Goal: Task Accomplishment & Management: Manage account settings

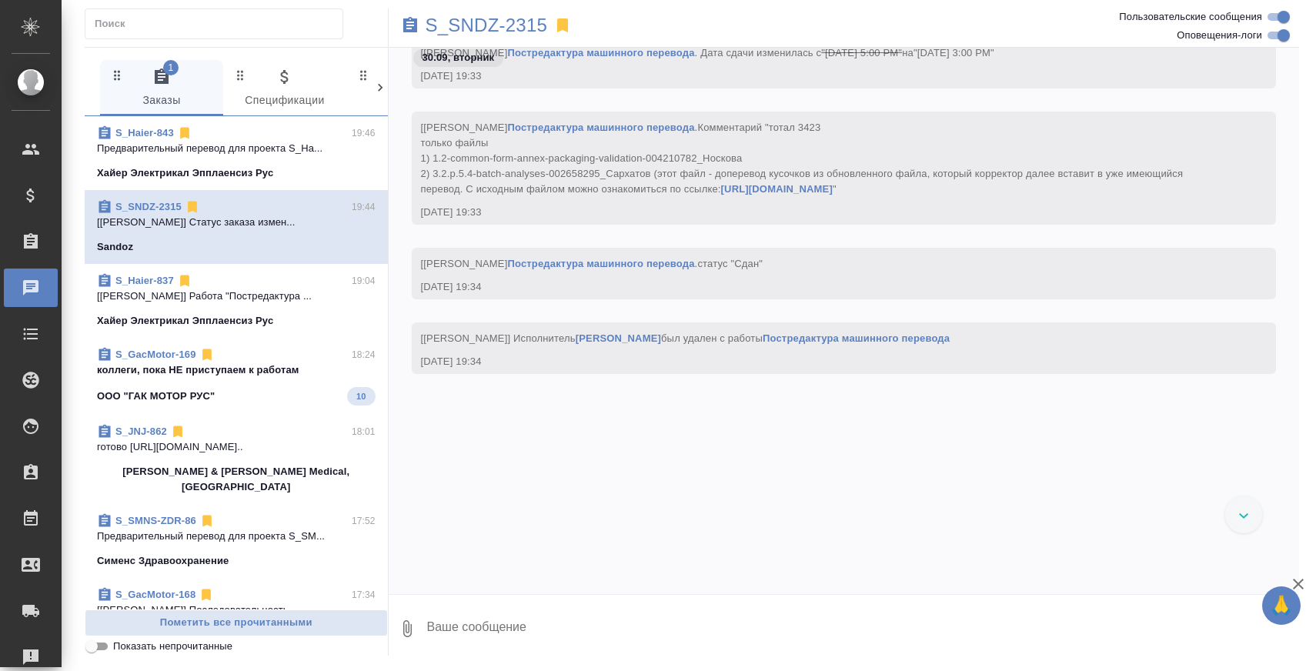
scroll to position [149923, 0]
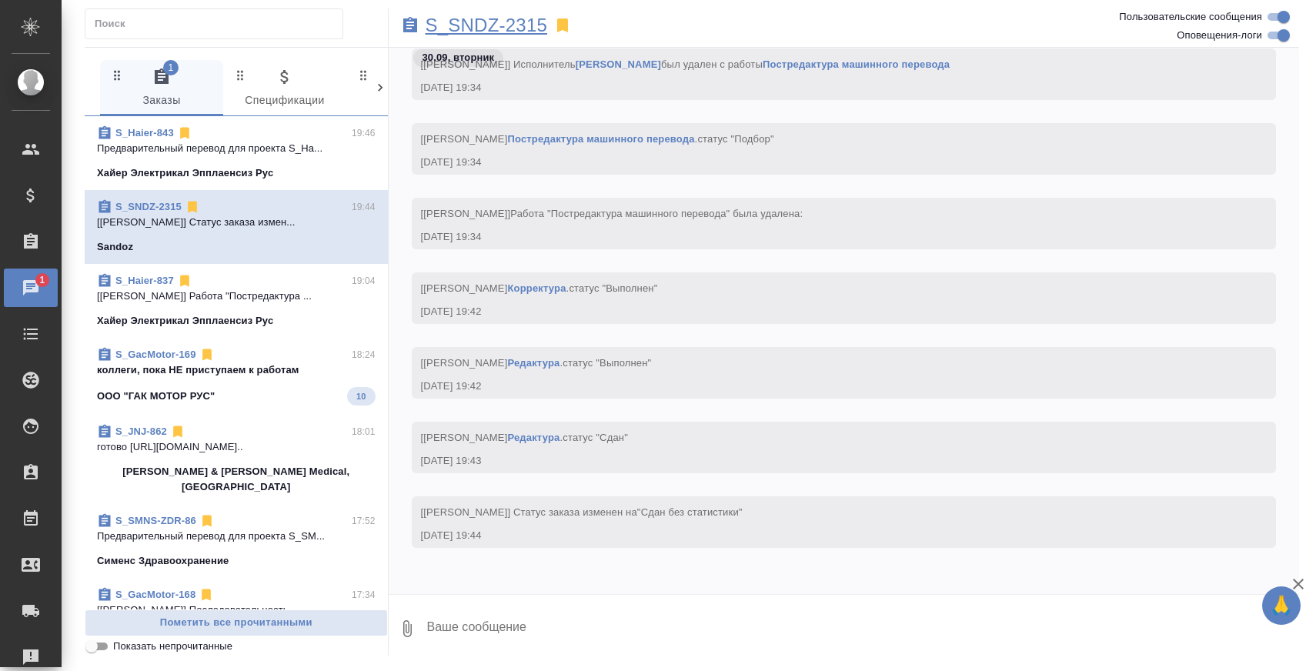
click at [469, 22] on p "S_SNDZ-2315" at bounding box center [487, 25] width 122 height 15
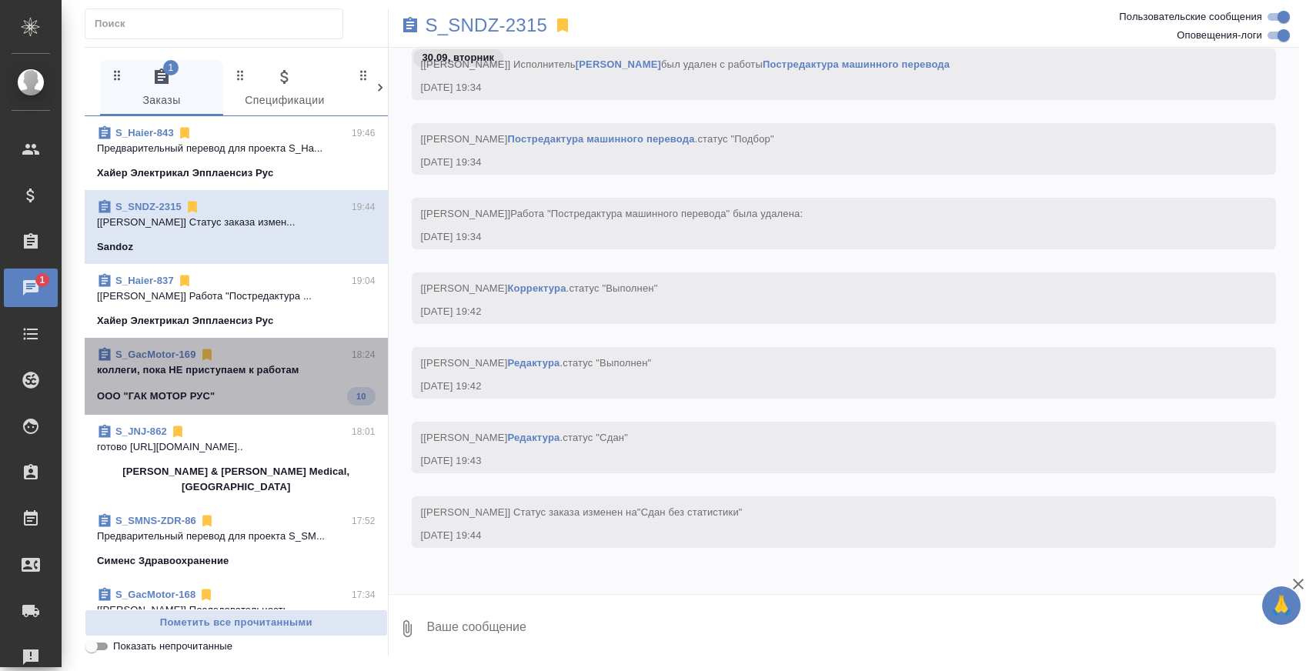
click at [277, 368] on p "коллеги, пока НЕ приступаем к работам" at bounding box center [236, 369] width 279 height 15
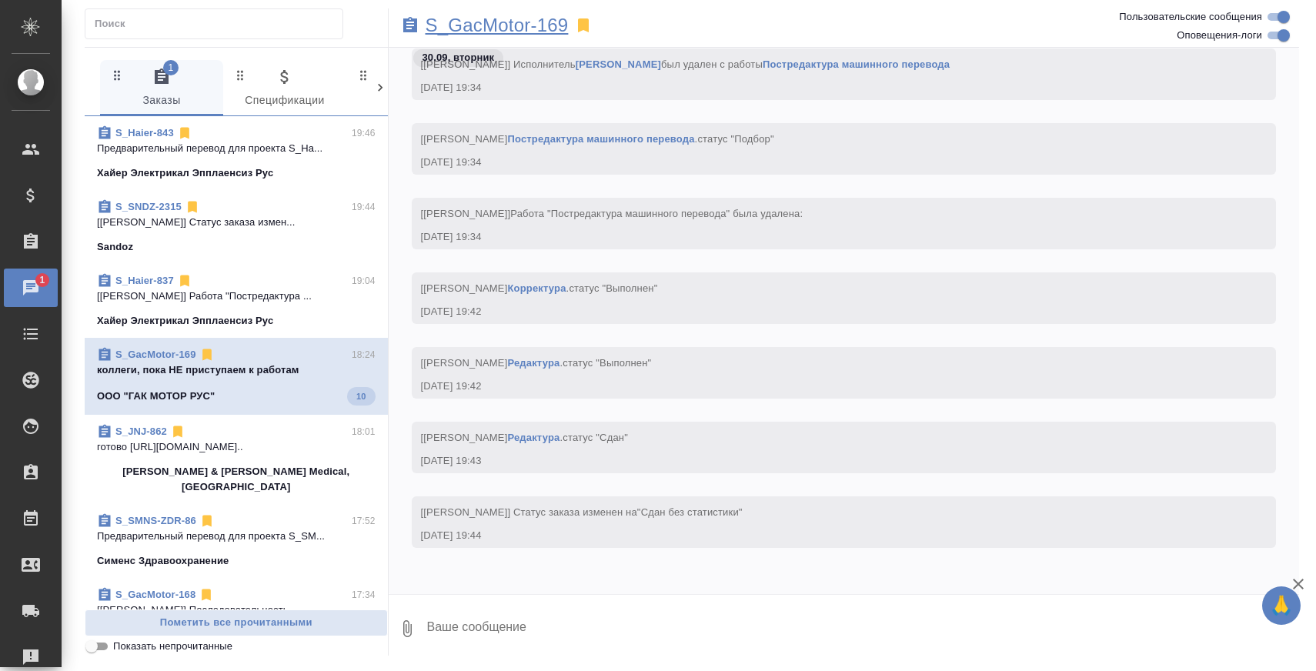
click at [535, 23] on p "S_GacMotor-169" at bounding box center [497, 25] width 143 height 15
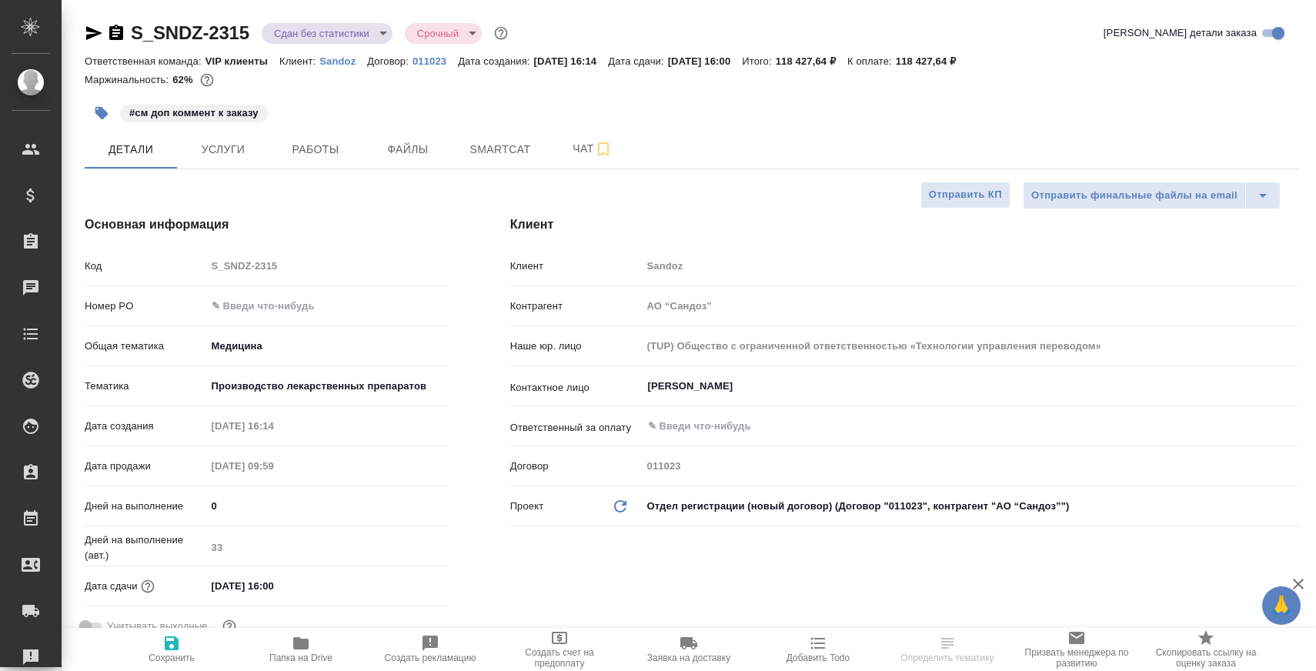
select select "RU"
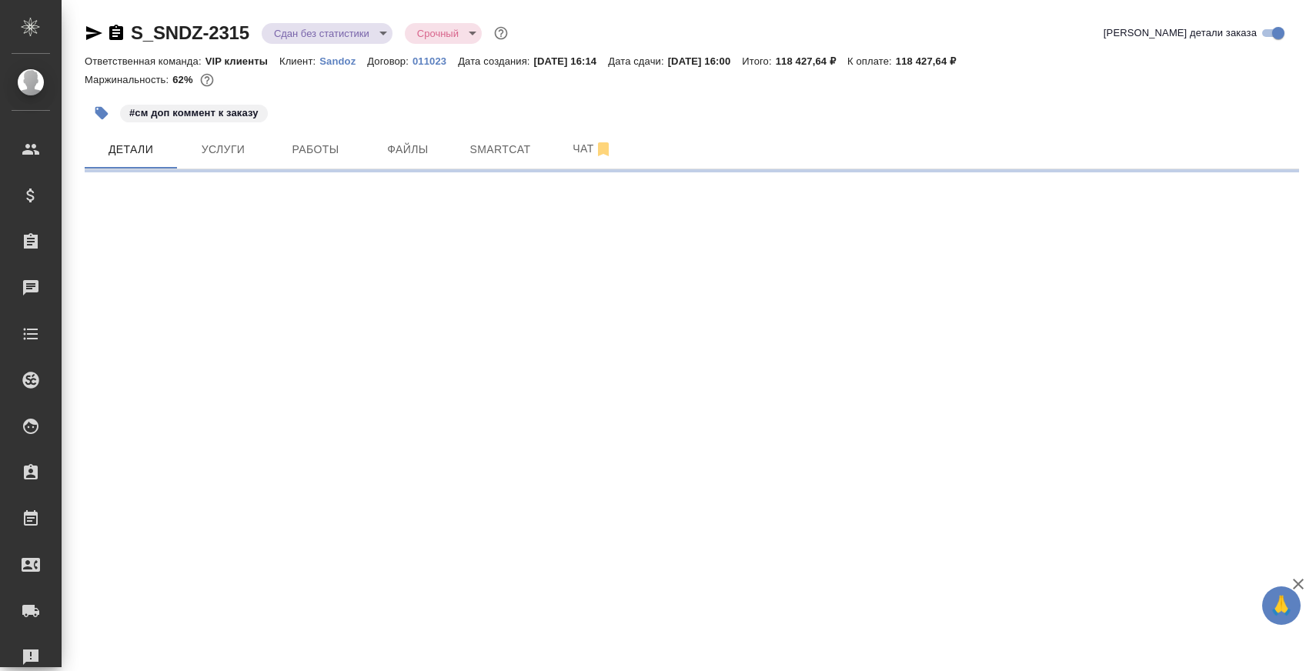
select select "RU"
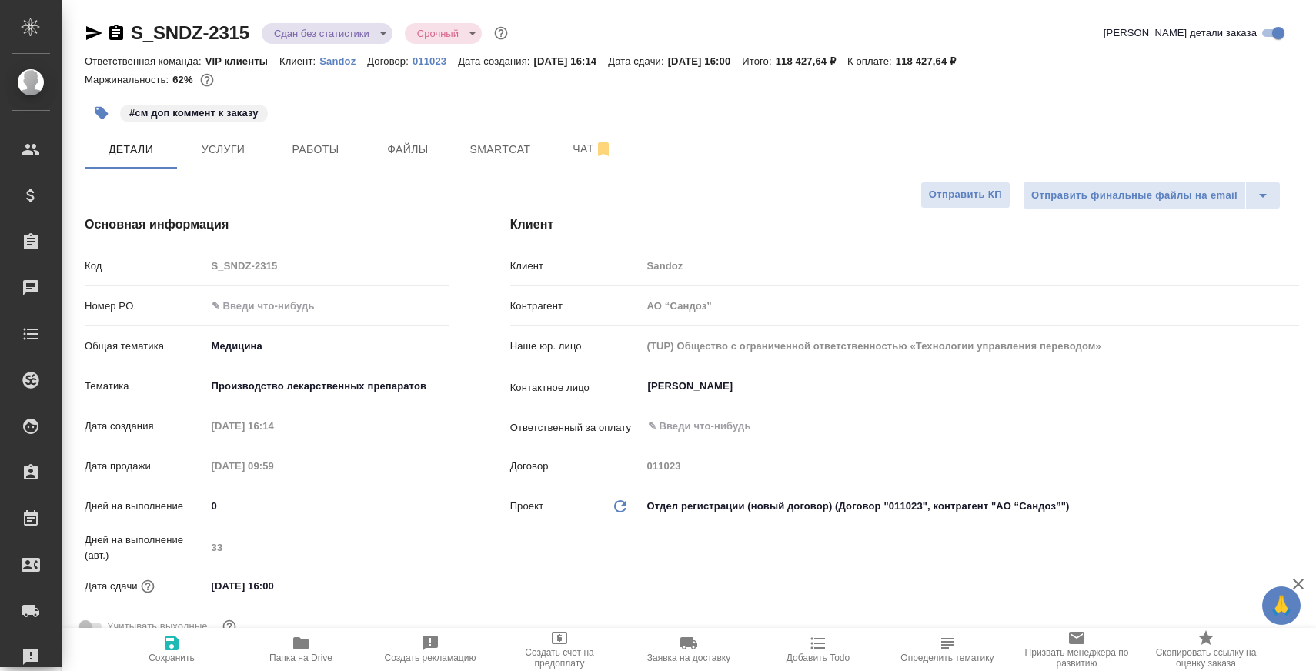
type textarea "x"
click at [336, 151] on span "Работы" at bounding box center [316, 149] width 74 height 19
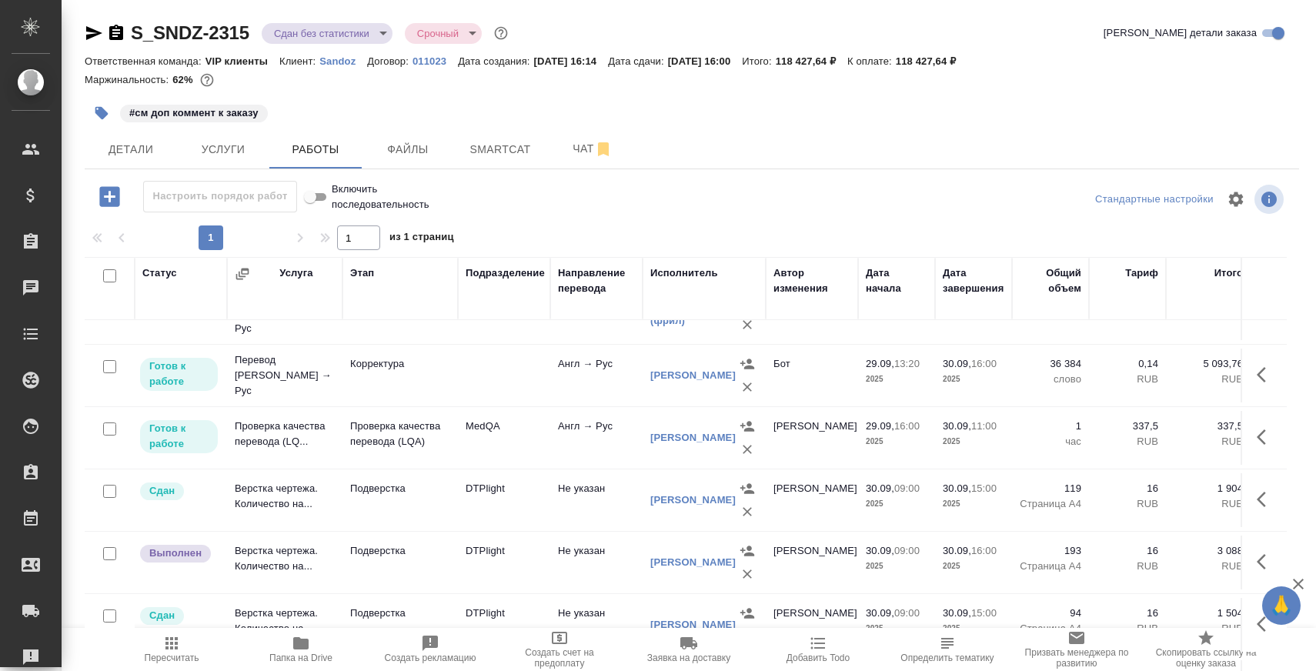
scroll to position [87, 0]
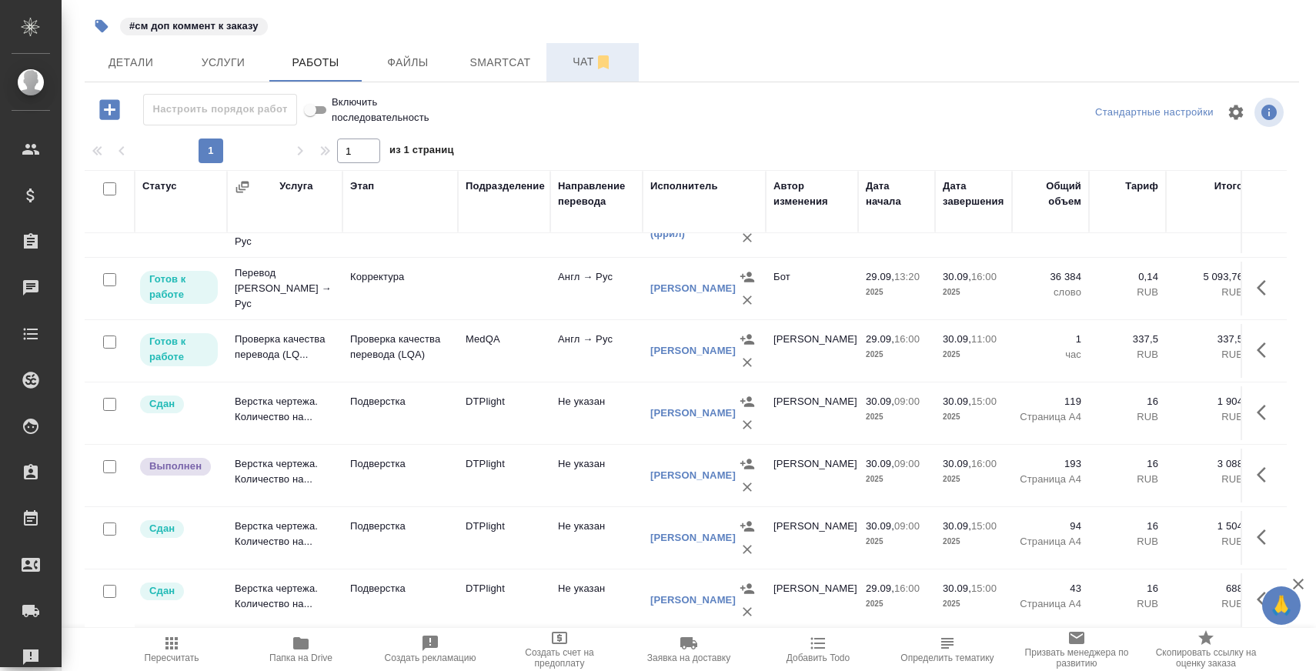
click at [568, 65] on span "Чат" at bounding box center [593, 61] width 74 height 19
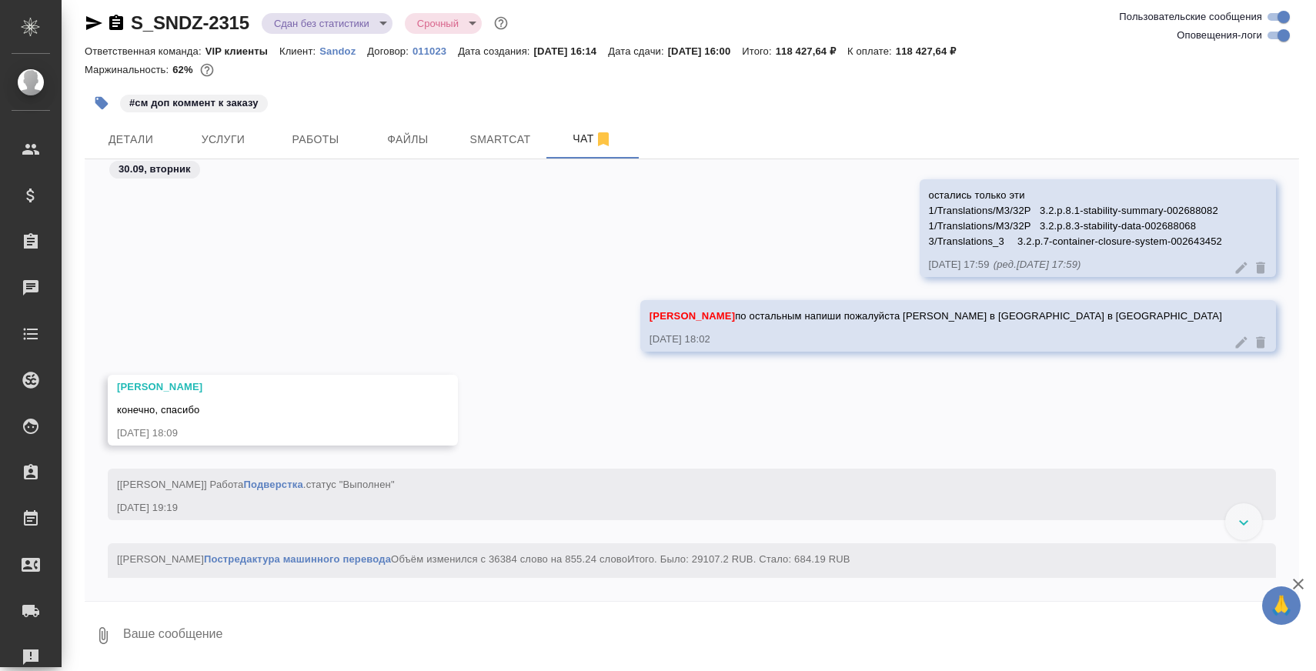
scroll to position [133795, 0]
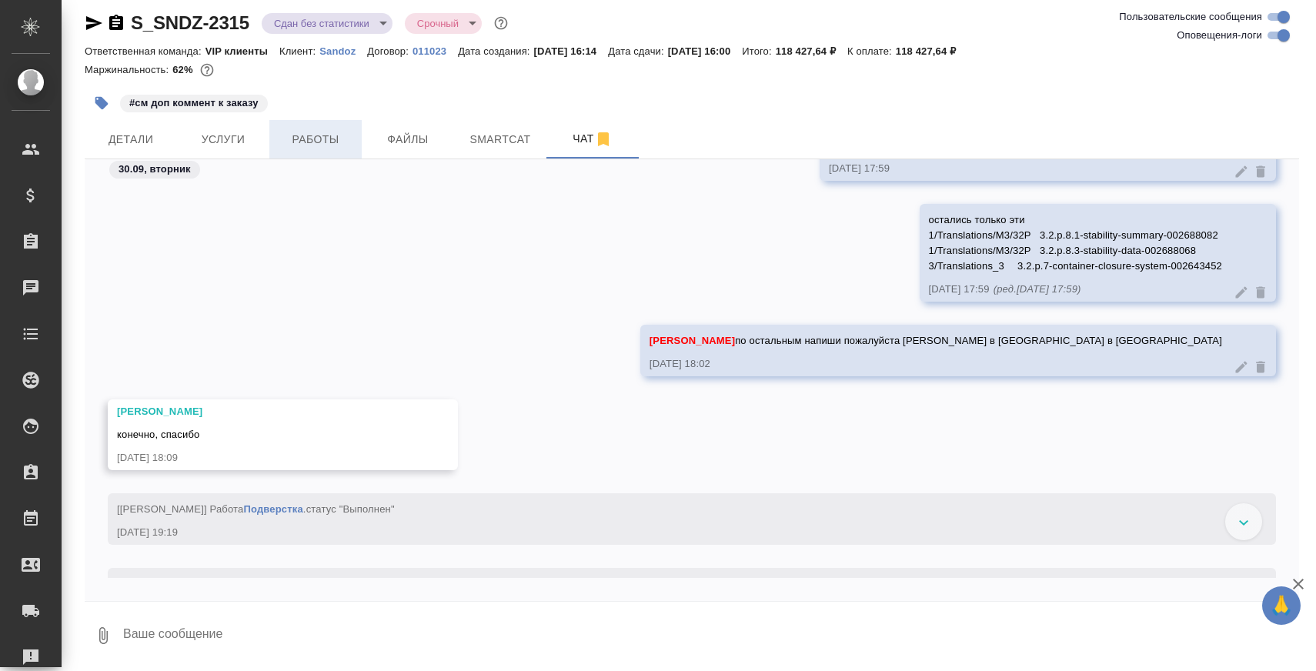
click at [313, 130] on span "Работы" at bounding box center [316, 139] width 74 height 19
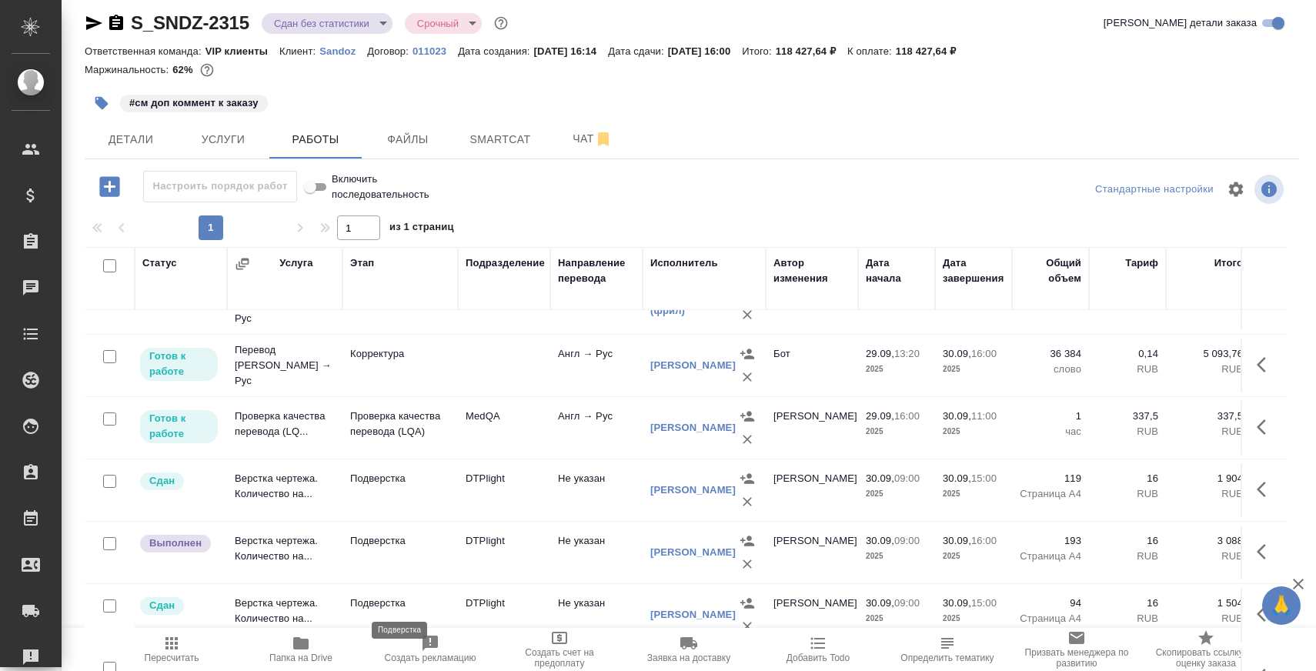
scroll to position [87, 0]
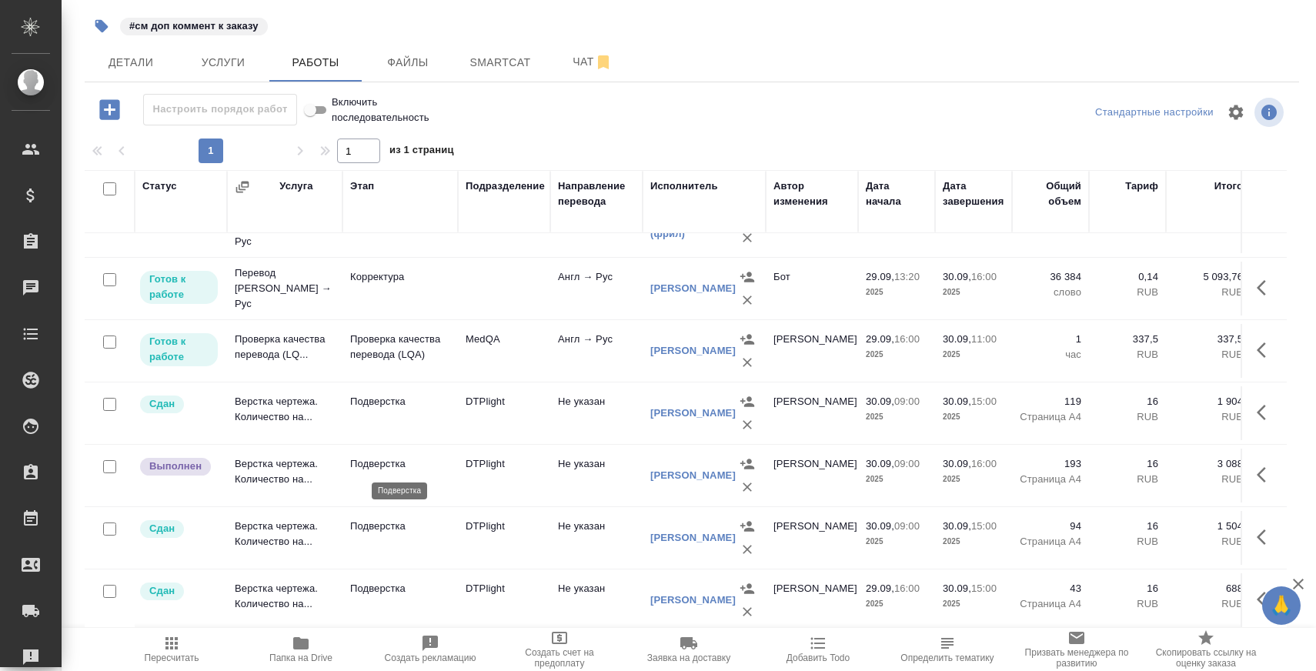
click at [379, 466] on p "Подверстка" at bounding box center [400, 463] width 100 height 15
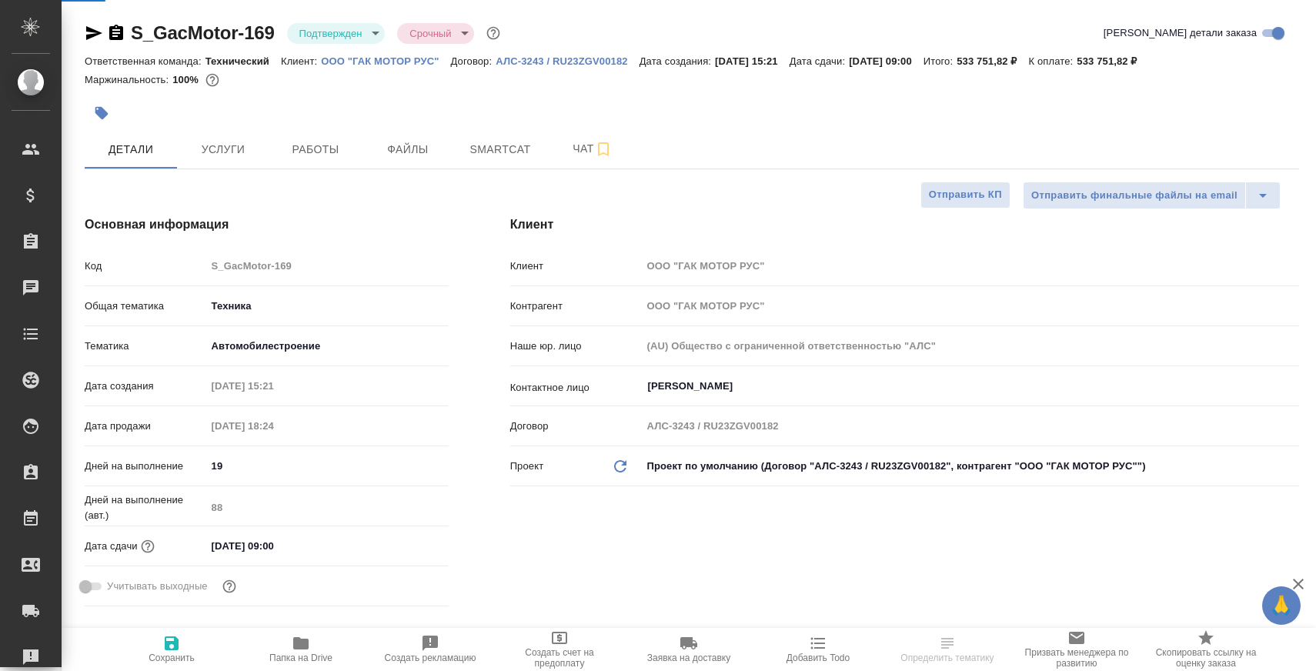
select select "RU"
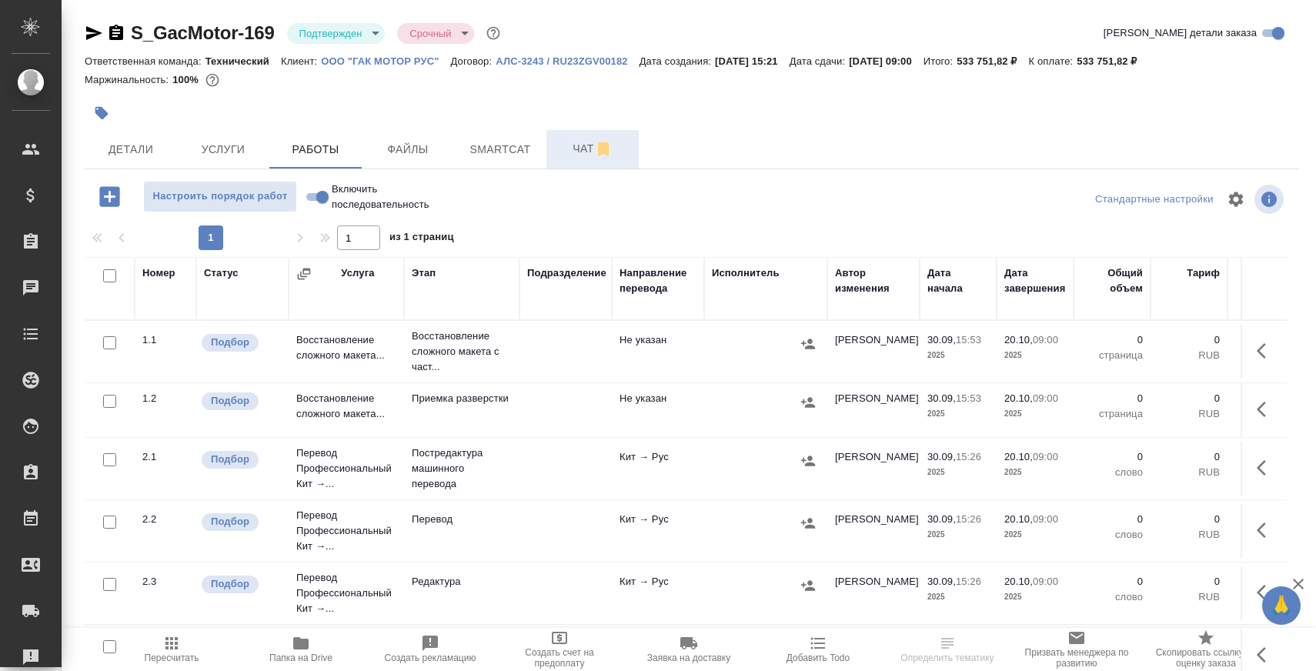
click at [552, 134] on button "Чат" at bounding box center [592, 149] width 92 height 38
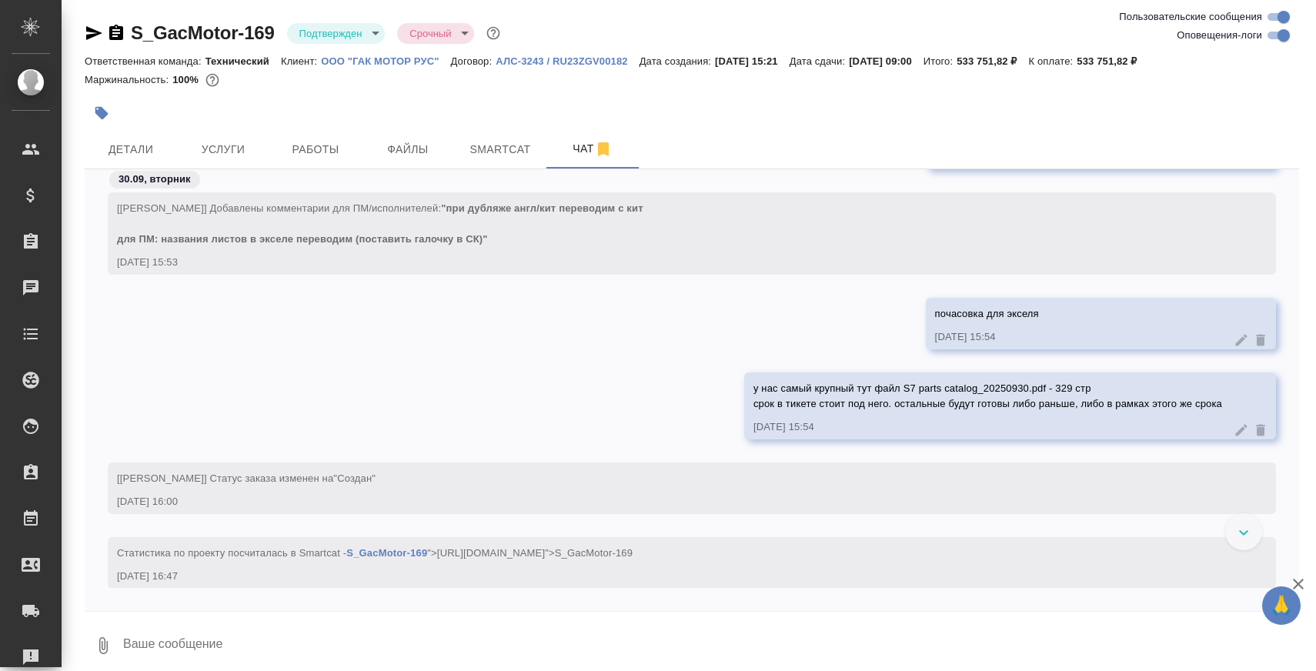
scroll to position [1025, 0]
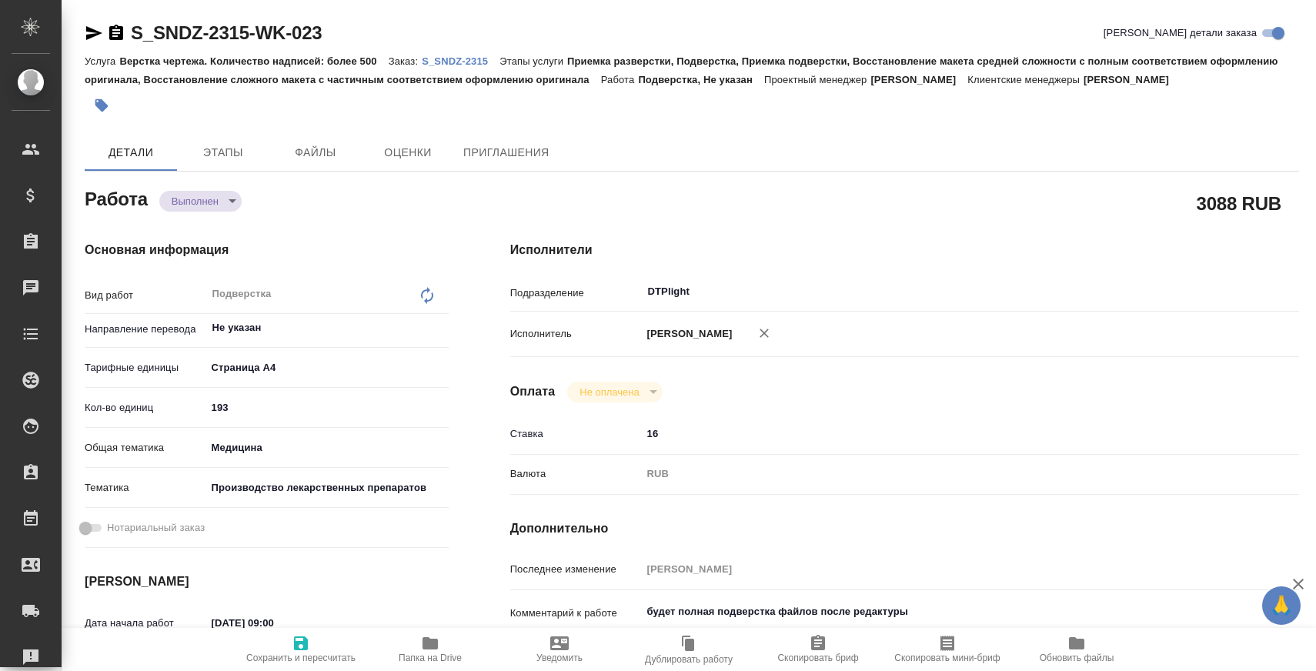
type textarea "x"
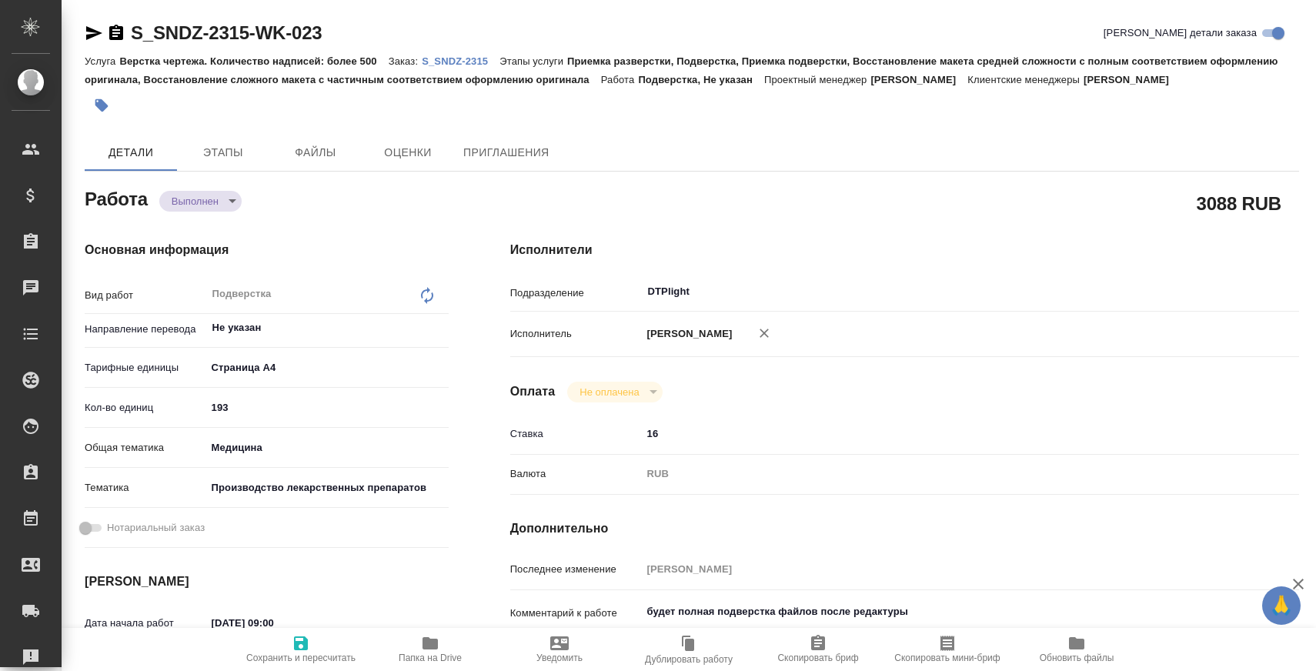
type textarea "x"
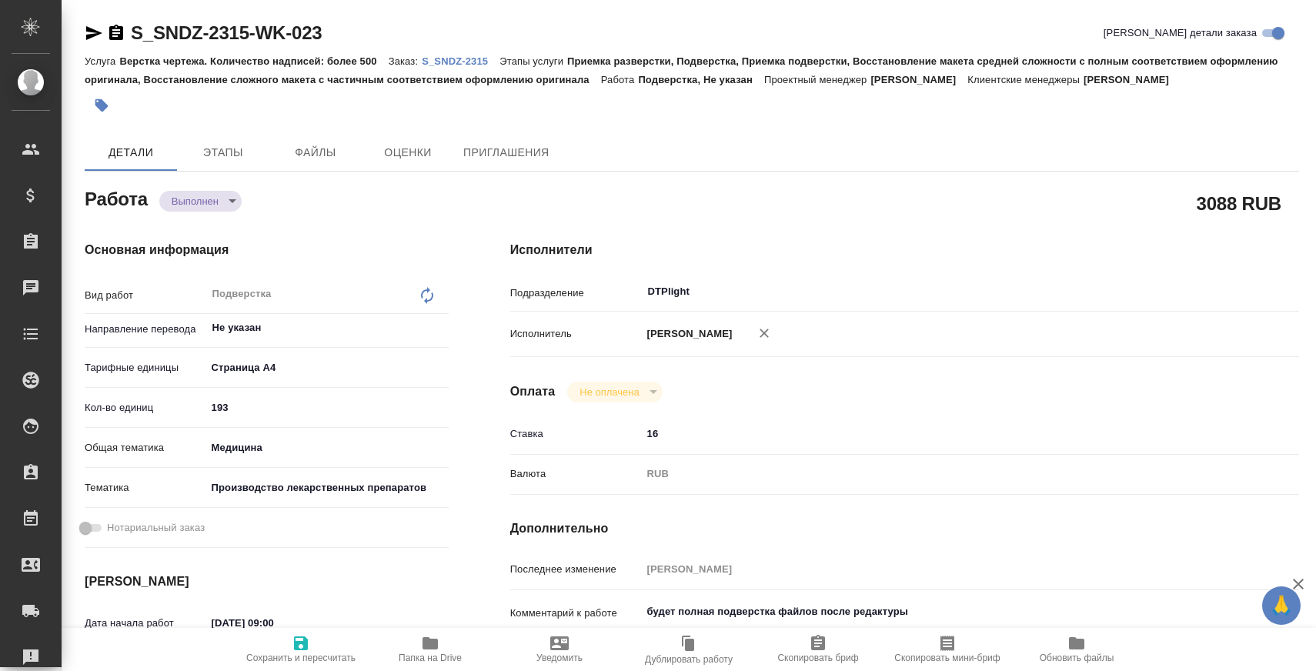
type textarea "x"
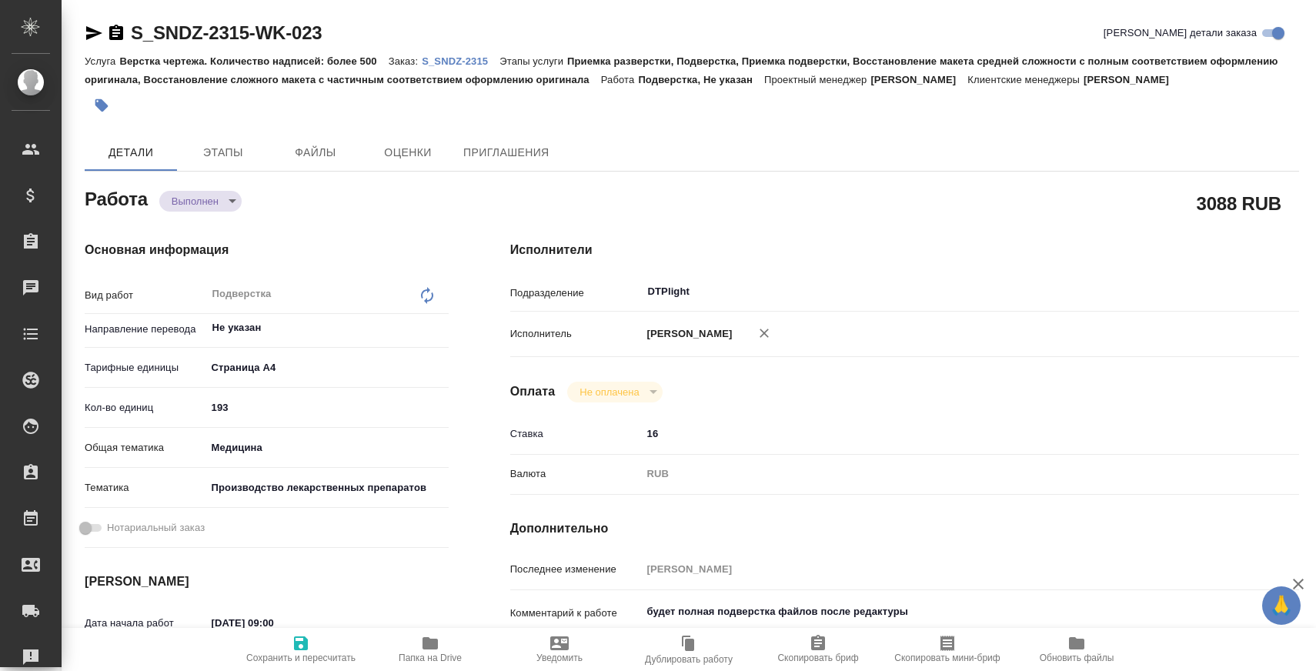
click at [165, 195] on body "🙏 .cls-1 fill:#fff; AWATERA [PERSON_NAME] Спецификации Заказы Чаты Todo Проекты…" at bounding box center [658, 397] width 1316 height 795
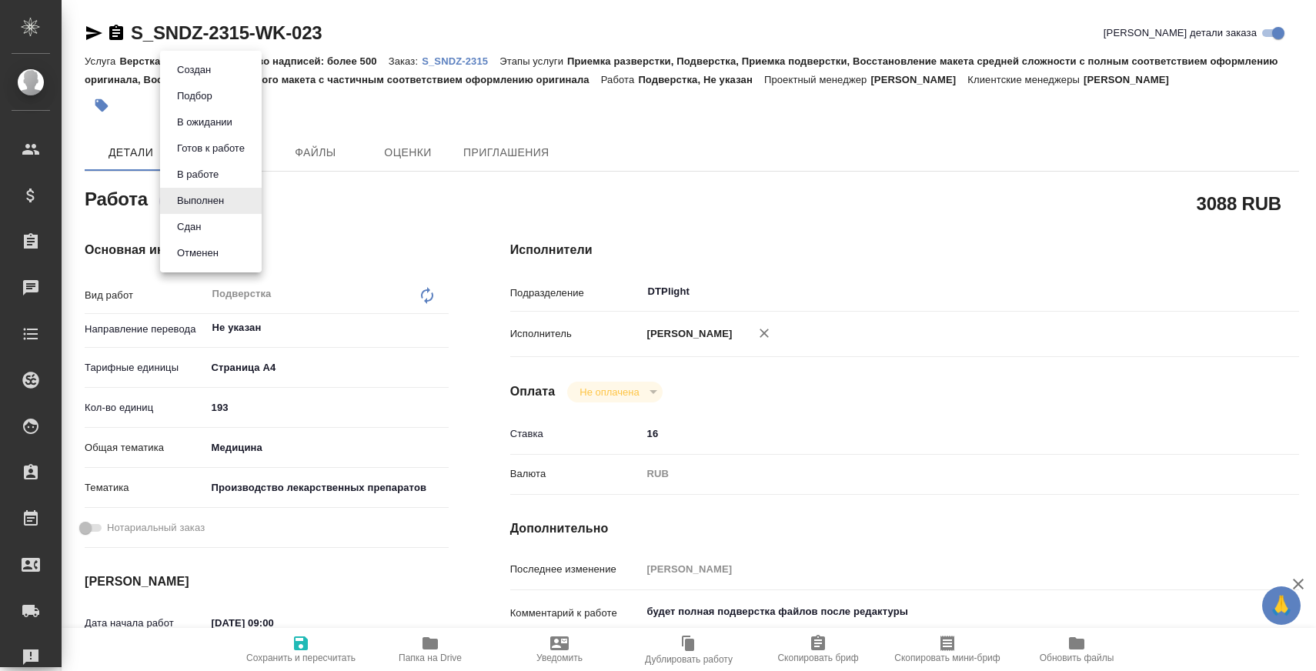
type textarea "x"
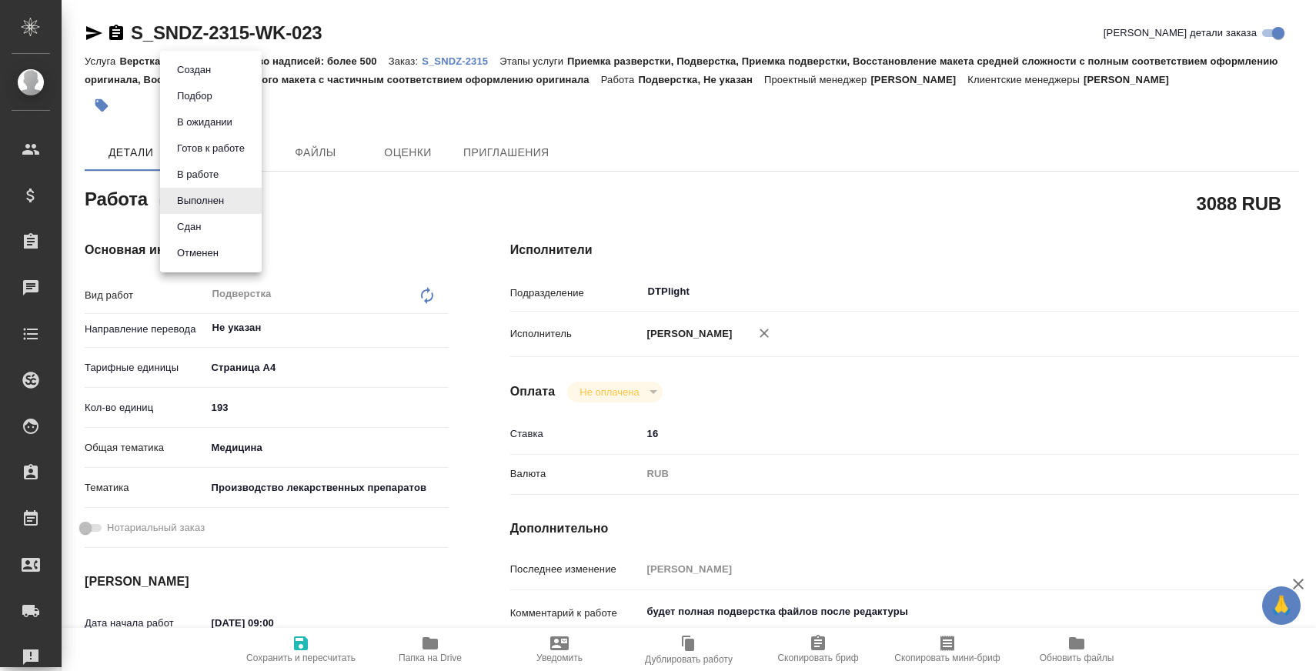
type textarea "x"
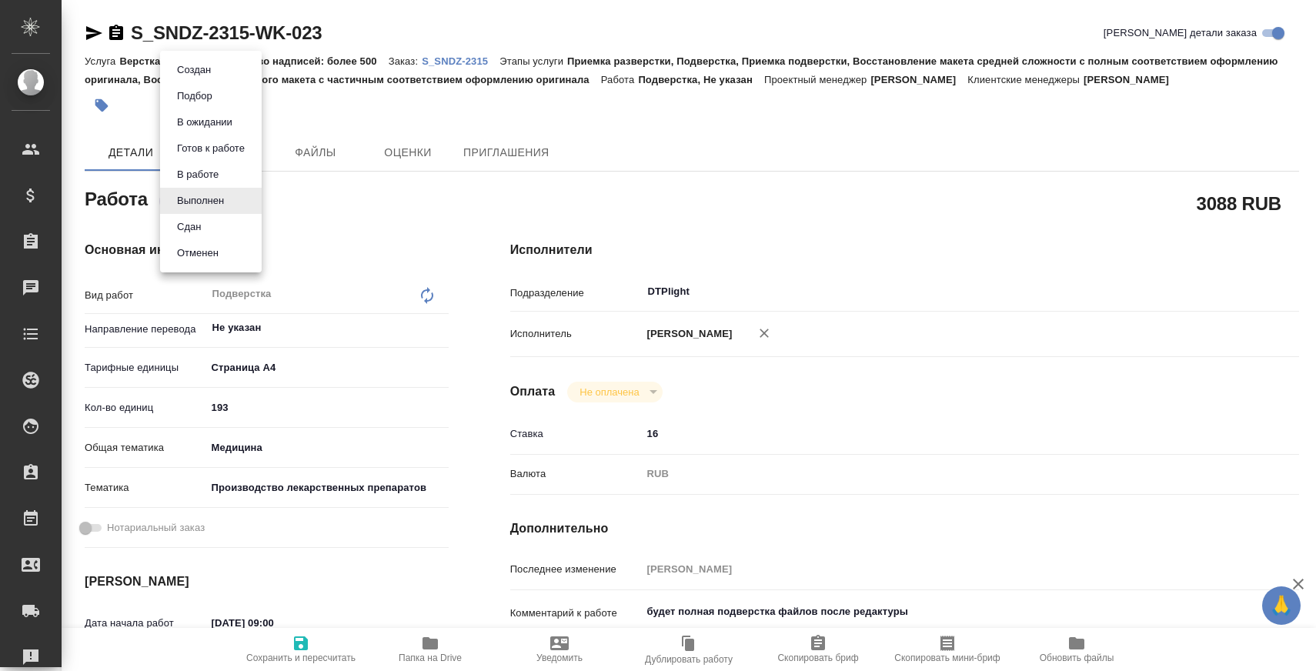
click at [185, 224] on button "Сдан" at bounding box center [188, 227] width 33 height 17
